Goal: Transaction & Acquisition: Purchase product/service

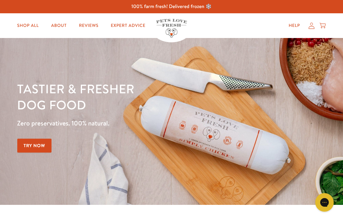
click at [312, 28] on icon at bounding box center [312, 26] width 6 height 6
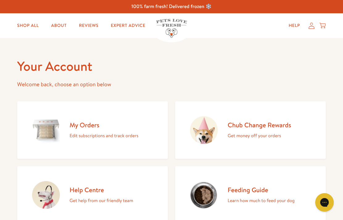
click at [83, 136] on p "Edit subscriptions and track orders" at bounding box center [104, 135] width 69 height 8
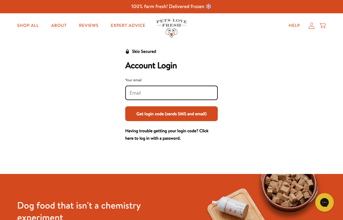
click at [138, 93] on input "Your email" at bounding box center [172, 92] width 84 height 7
type input "747marc777@gmail.com"
click at [176, 112] on button "Get login code (sends SMS and email)" at bounding box center [171, 113] width 93 height 15
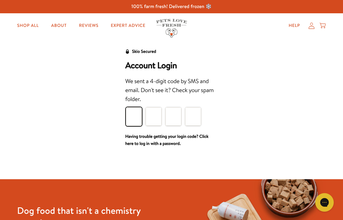
type input "6"
type input "5"
type input "1"
type input "9"
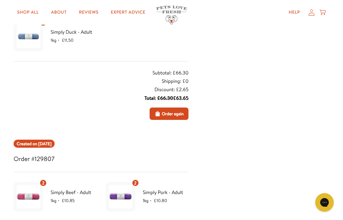
scroll to position [214, 0]
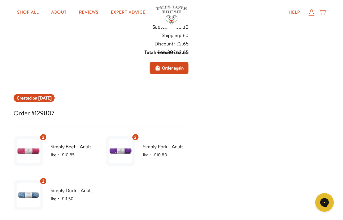
click at [173, 69] on span "Order again" at bounding box center [173, 67] width 22 height 7
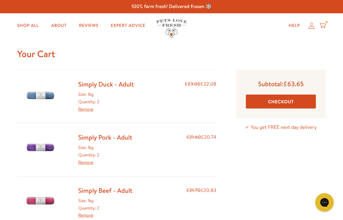
click at [284, 98] on button "Checkout" at bounding box center [281, 101] width 70 height 14
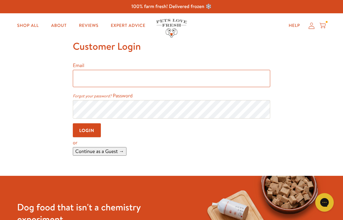
click at [92, 77] on input "Email" at bounding box center [171, 78] width 197 height 17
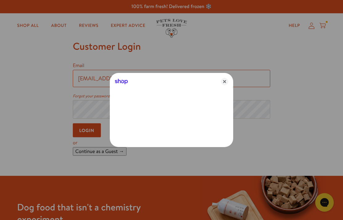
type input "[EMAIL_ADDRESS][DOMAIN_NAME]"
